Goal: Browse casually

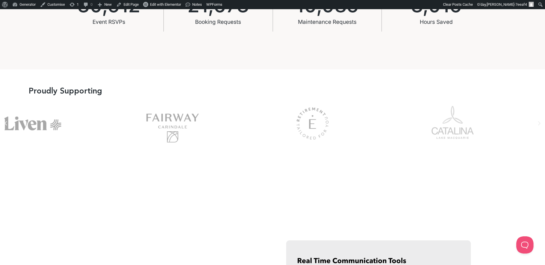
click at [389, 139] on div "Picture2" at bounding box center [451, 123] width 125 height 46
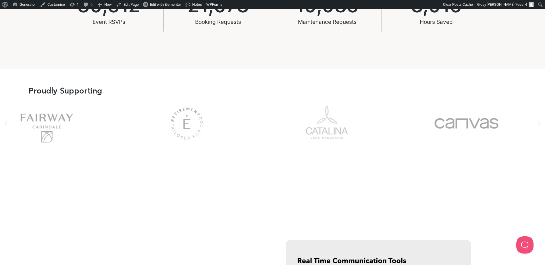
click at [404, 131] on div "Canvas" at bounding box center [466, 123] width 125 height 46
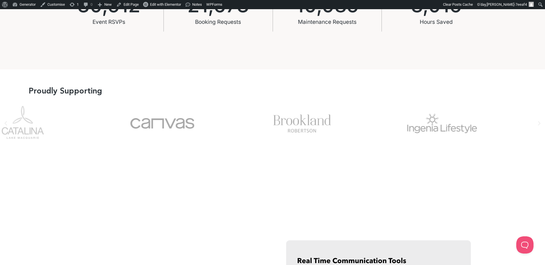
click at [241, 119] on div "Brookland" at bounding box center [301, 123] width 125 height 46
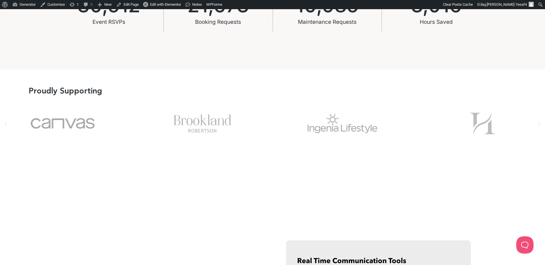
drag, startPoint x: 195, startPoint y: 115, endPoint x: 301, endPoint y: 126, distance: 107.0
click at [184, 113] on div "Slides" at bounding box center [272, 123] width 545 height 46
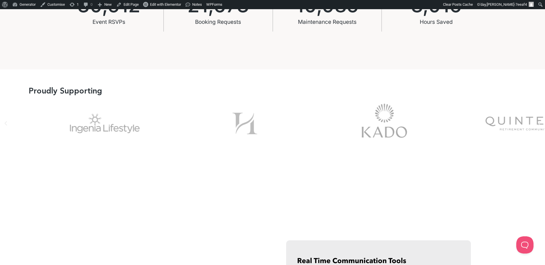
click at [42, 103] on div "Ingenia" at bounding box center [104, 123] width 125 height 46
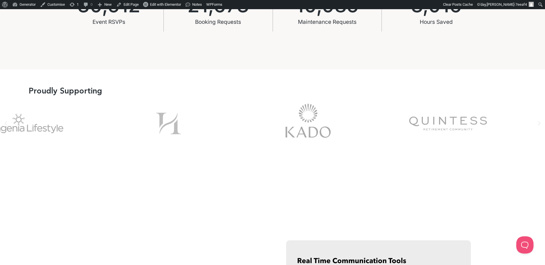
click at [460, 125] on div "quintess-logo" at bounding box center [447, 123] width 125 height 46
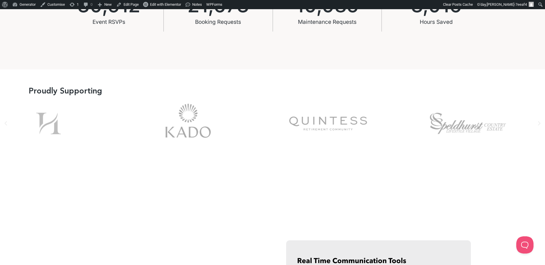
click at [330, 127] on div "quintess-logo" at bounding box center [327, 123] width 125 height 46
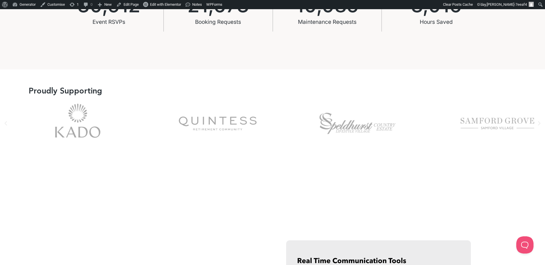
click at [318, 126] on div "speld-logo" at bounding box center [357, 123] width 125 height 46
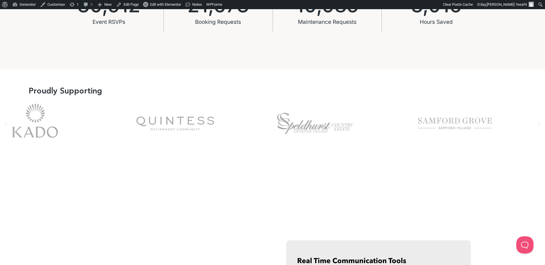
click at [392, 131] on div "Samford Grove" at bounding box center [454, 123] width 125 height 46
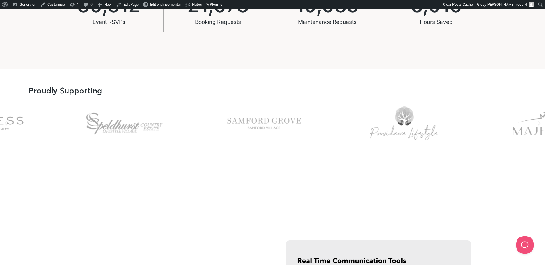
click at [208, 123] on div "Samford Grove" at bounding box center [263, 123] width 125 height 46
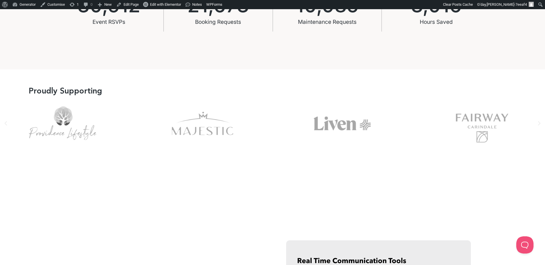
click at [145, 112] on div "Majestic" at bounding box center [202, 123] width 125 height 46
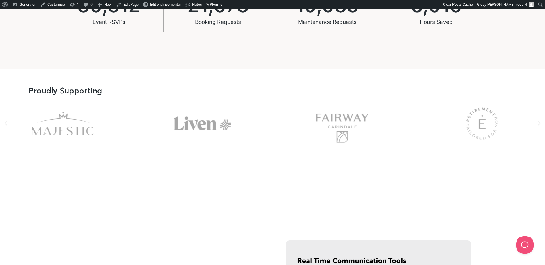
click at [311, 119] on div "Fairway" at bounding box center [342, 123] width 125 height 46
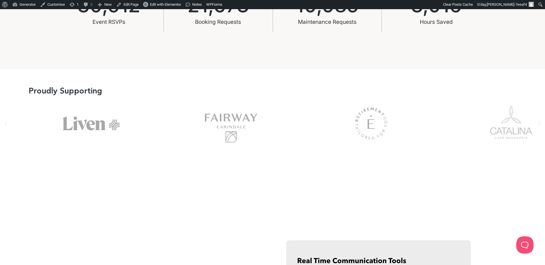
click at [241, 150] on div at bounding box center [272, 127] width 545 height 55
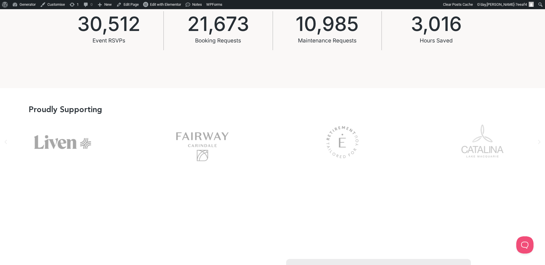
scroll to position [459, 0]
